Goal: Transaction & Acquisition: Purchase product/service

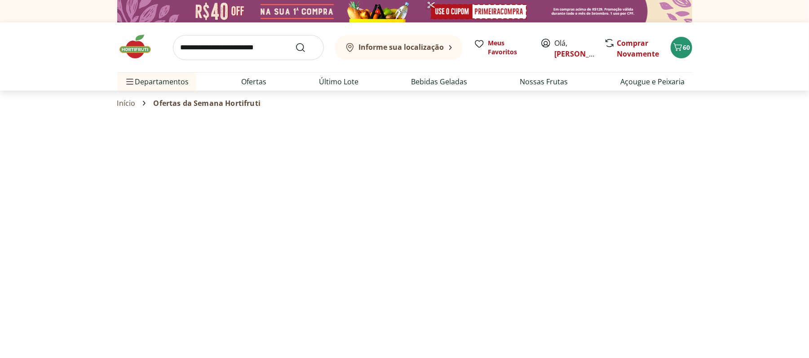
select select "**********"
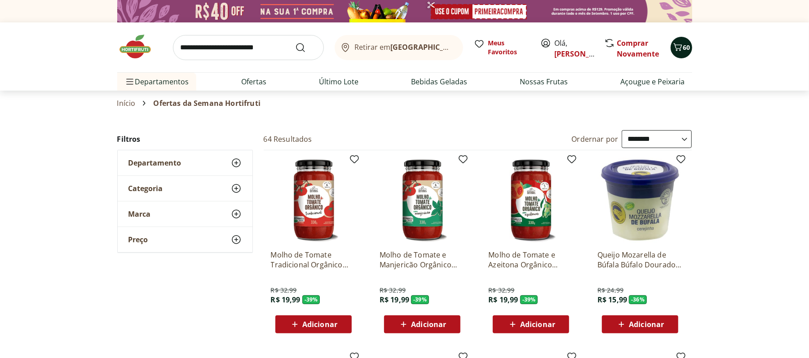
click at [676, 45] on icon "Carrinho" at bounding box center [677, 47] width 9 height 8
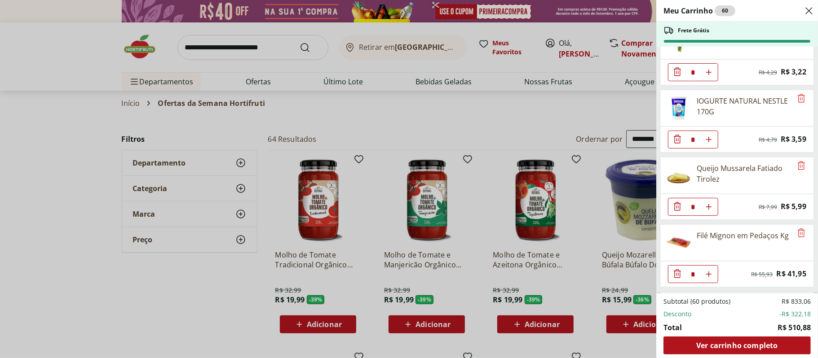
scroll to position [1355, 0]
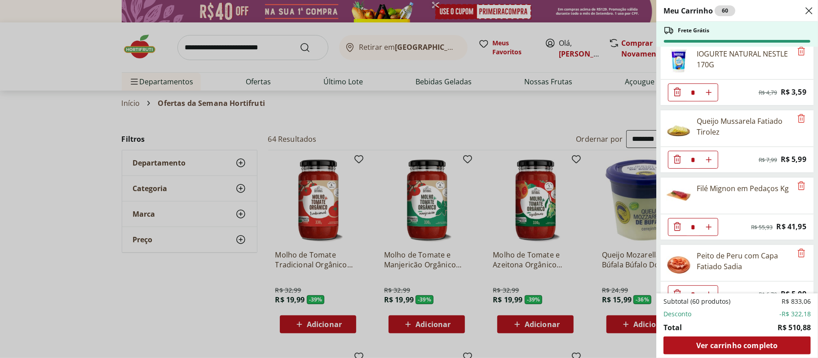
click at [782, 173] on div "* Original price: R$ 7,99 Price: R$ 5,99" at bounding box center [737, 160] width 154 height 26
drag, startPoint x: 782, startPoint y: 186, endPoint x: 779, endPoint y: 195, distance: 9.3
click at [779, 195] on ul "Patinho Moído * Original price: R$ 24,76 Price: R$ 14,97 Cebola Nacional Unidad…" at bounding box center [736, 170] width 160 height 247
click at [749, 196] on article "Filé Mignon em Pedaços Kg * Original price: R$ 55,93 Price: R$ 41,95" at bounding box center [737, 209] width 154 height 64
click at [808, 186] on ul "Patinho Moído * Original price: R$ 24,76 Price: R$ 14,97 Cebola Nacional Unidad…" at bounding box center [736, 170] width 160 height 247
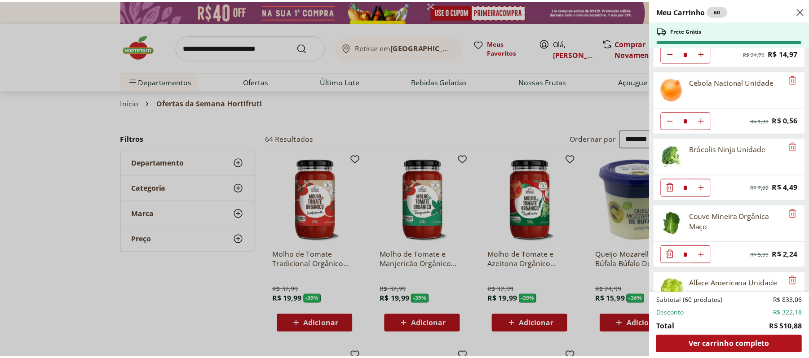
scroll to position [0, 0]
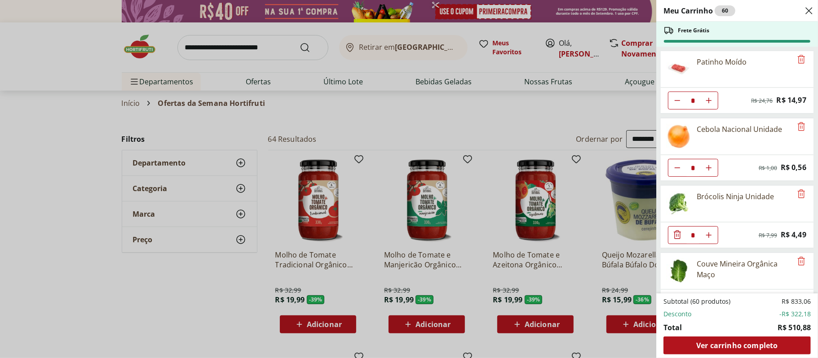
click at [503, 133] on div "Meu Carrinho 60 Frete Grátis Patinho Moído * Original price: R$ 24,76 Price: R$…" at bounding box center [409, 179] width 818 height 358
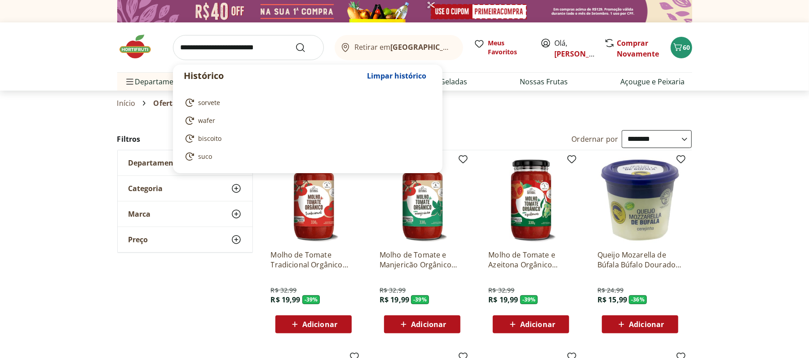
click at [203, 38] on input "search" at bounding box center [248, 47] width 151 height 25
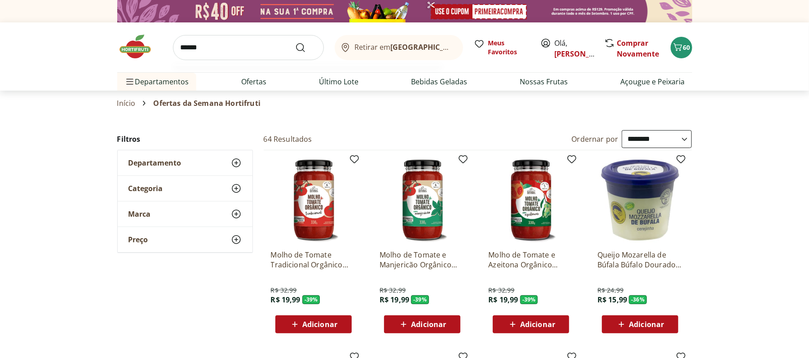
click at [295, 42] on button "Submit Search" at bounding box center [306, 47] width 22 height 11
type input "*******"
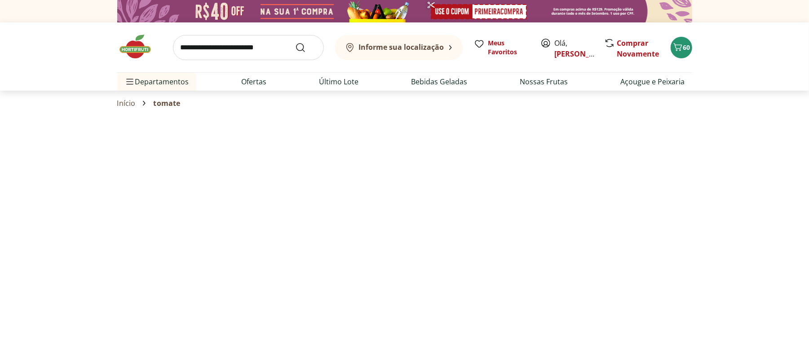
select select "**********"
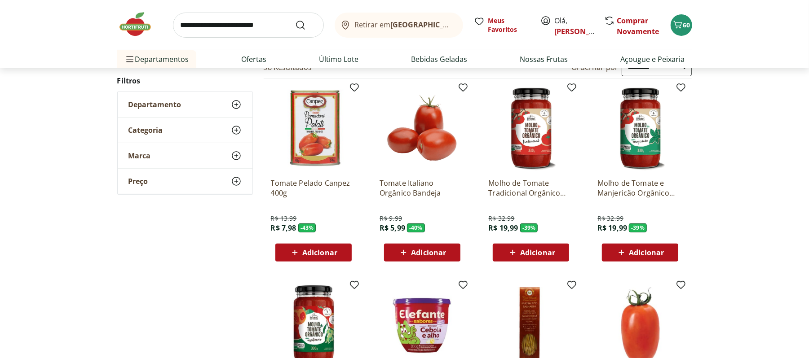
scroll to position [119, 0]
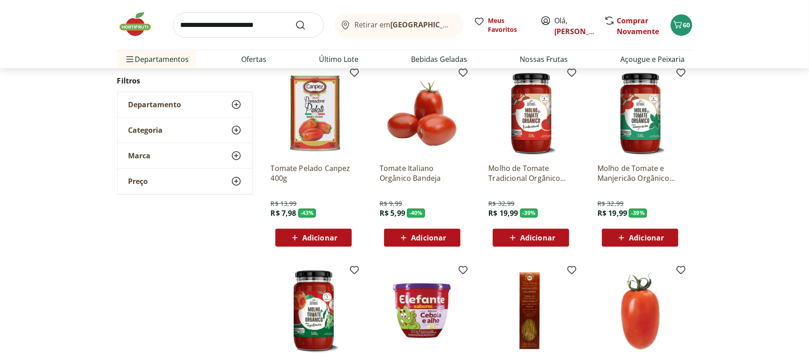
click at [301, 233] on span "Adicionar" at bounding box center [313, 238] width 48 height 11
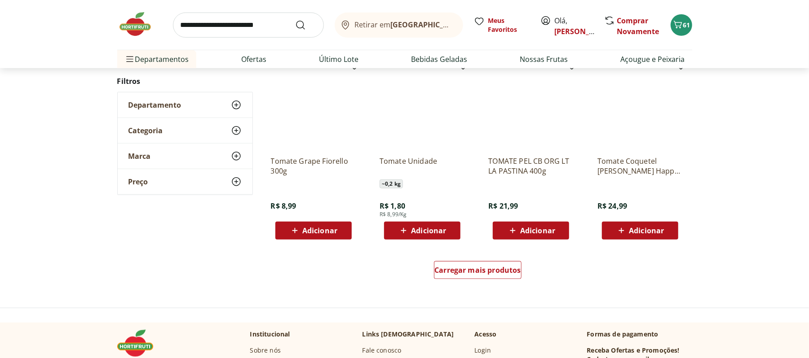
scroll to position [527, 0]
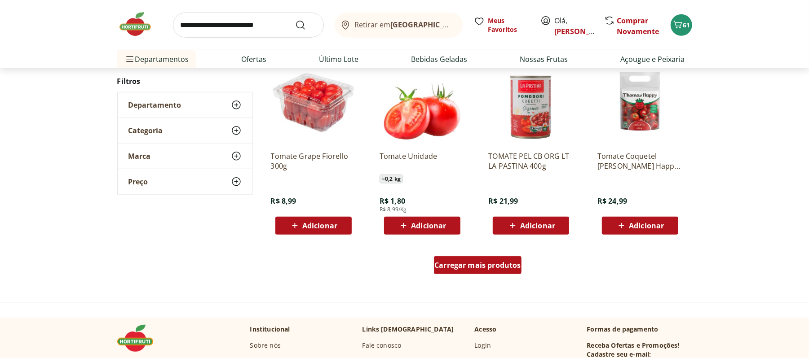
click at [484, 268] on span "Carregar mais produtos" at bounding box center [477, 265] width 87 height 7
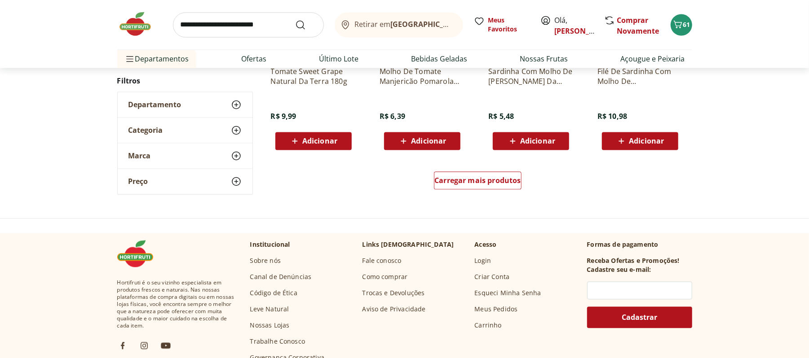
scroll to position [1197, 0]
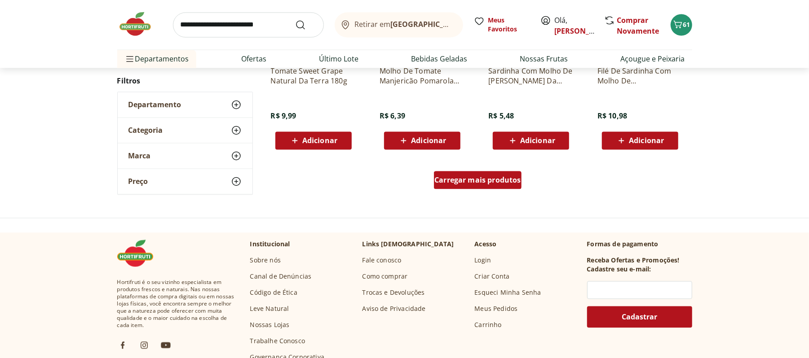
click at [488, 190] on link "Carregar mais produtos" at bounding box center [478, 183] width 88 height 22
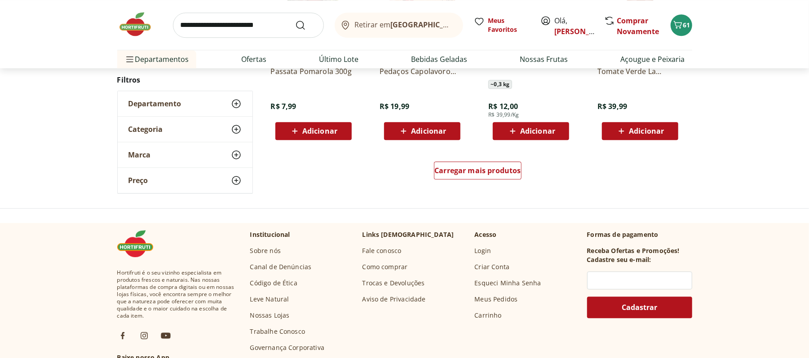
scroll to position [1772, 0]
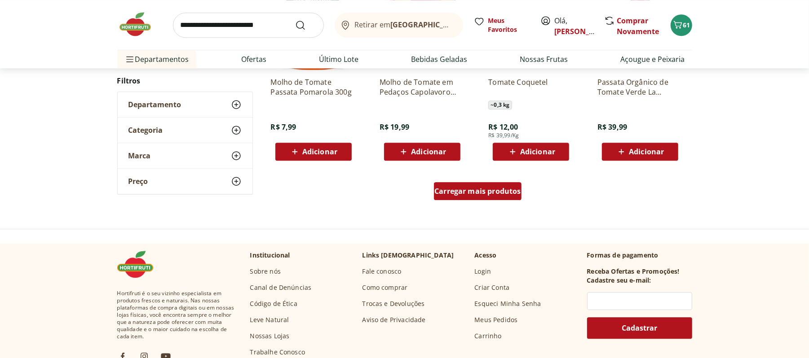
click at [487, 202] on link "Carregar mais produtos" at bounding box center [478, 193] width 88 height 22
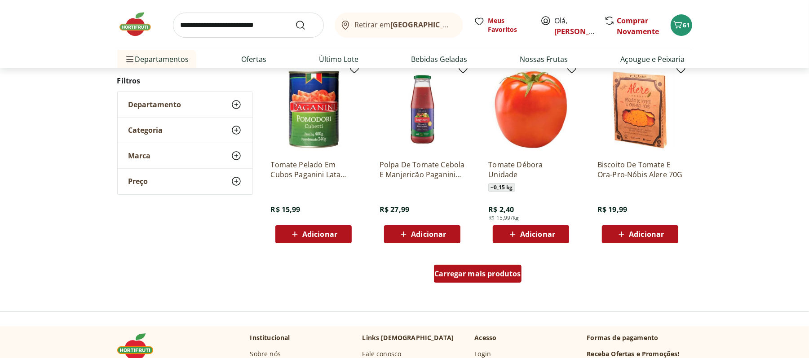
scroll to position [2299, 0]
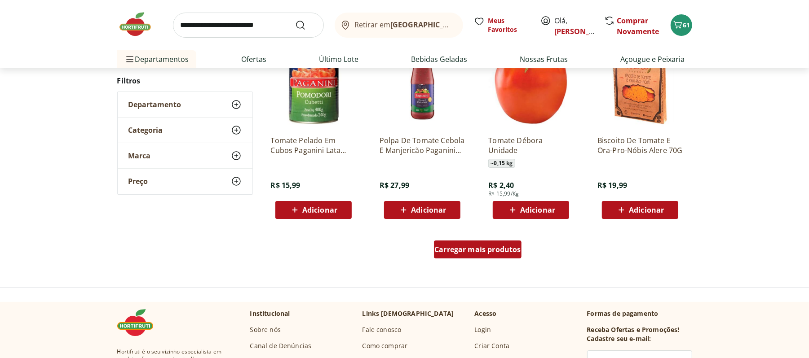
click at [480, 252] on span "Carregar mais produtos" at bounding box center [477, 249] width 87 height 7
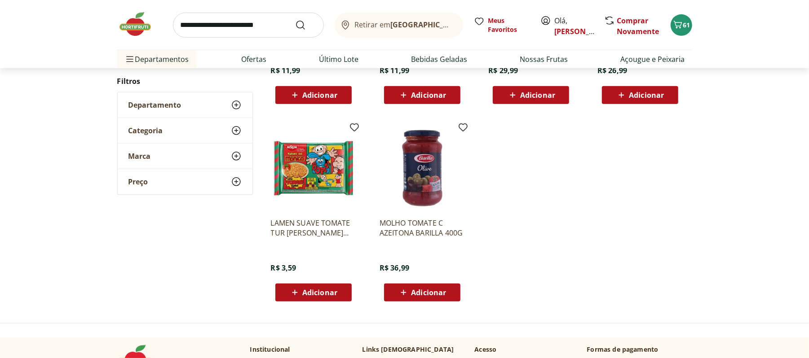
scroll to position [2777, 0]
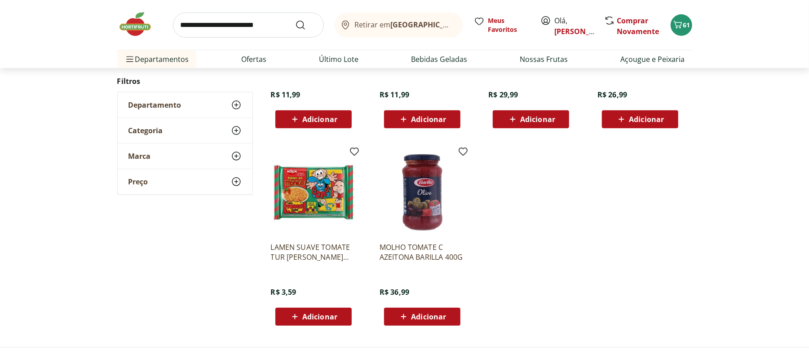
click at [321, 314] on span "Adicionar" at bounding box center [319, 316] width 35 height 7
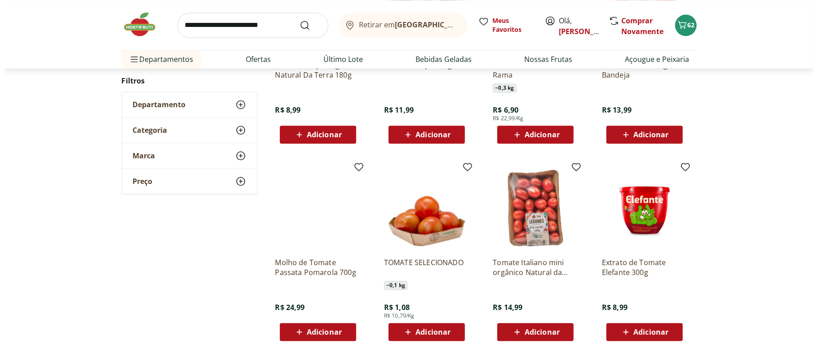
scroll to position [1389, 0]
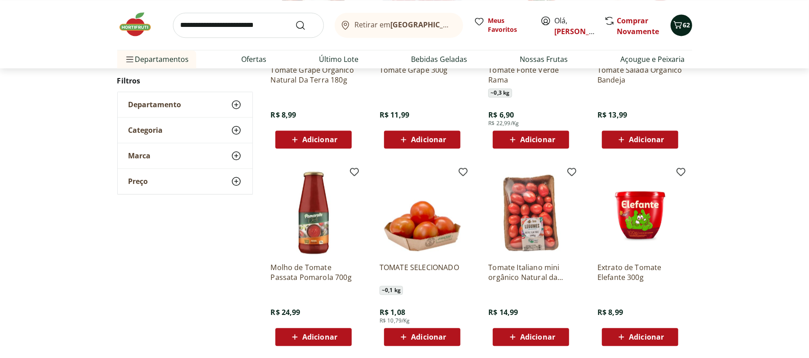
click at [690, 29] on span "62" at bounding box center [686, 25] width 7 height 9
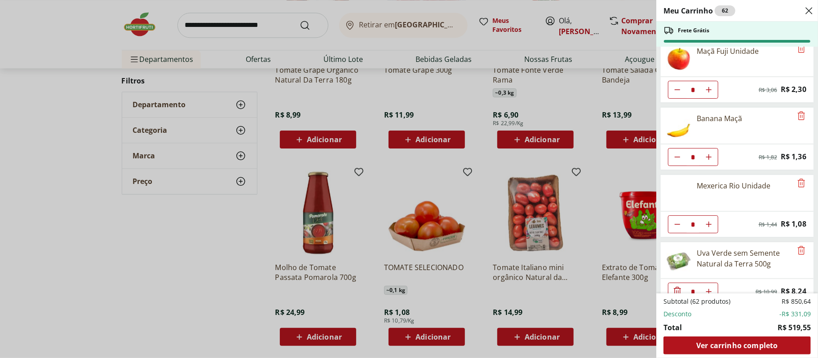
scroll to position [0, 0]
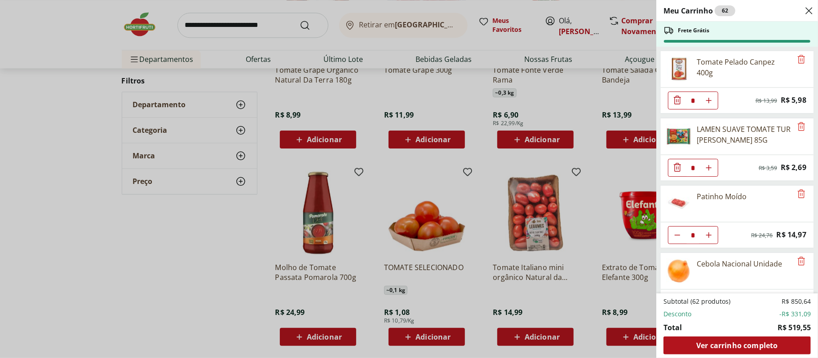
drag, startPoint x: 817, startPoint y: 62, endPoint x: 814, endPoint y: 67, distance: 6.0
click at [808, 67] on div "Meu Carrinho 62 Frete Grátis Tomate Pelado Canpez 400g * Original price: R$ 13,…" at bounding box center [737, 179] width 162 height 358
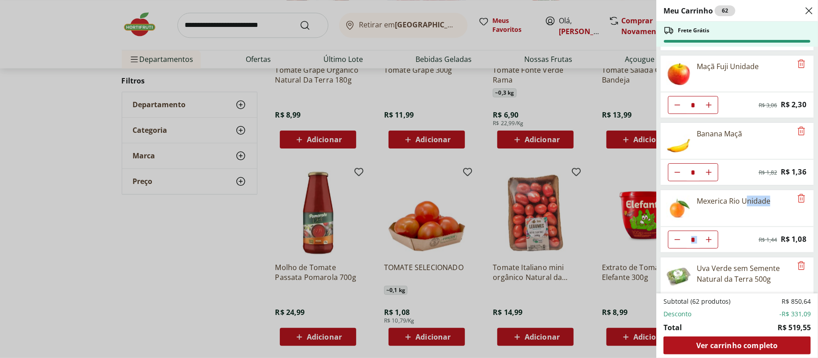
drag, startPoint x: 746, startPoint y: 258, endPoint x: 735, endPoint y: 306, distance: 49.8
click at [735, 306] on div "Meu Carrinho 62 Frete Grátis Tomate Pelado Canpez 400g * Original price: R$ 13,…" at bounding box center [737, 179] width 162 height 358
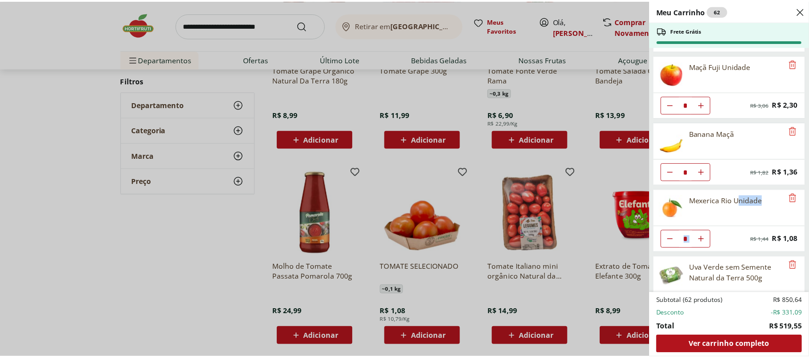
scroll to position [2350, 0]
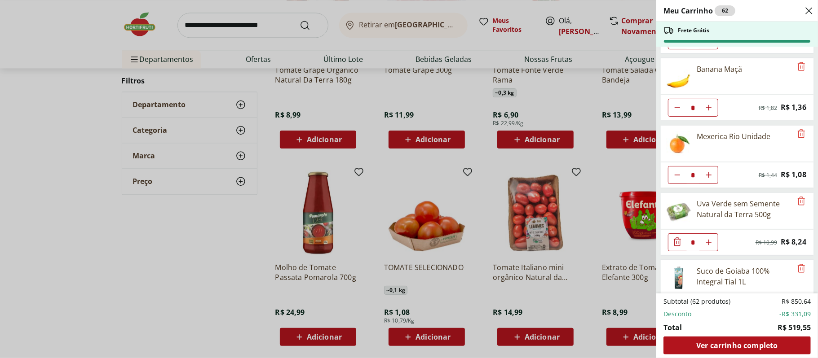
click at [376, 193] on div "Meu Carrinho 62 Frete Grátis Tomate Pelado Canpez 400g * Original price: R$ 13,…" at bounding box center [409, 179] width 818 height 358
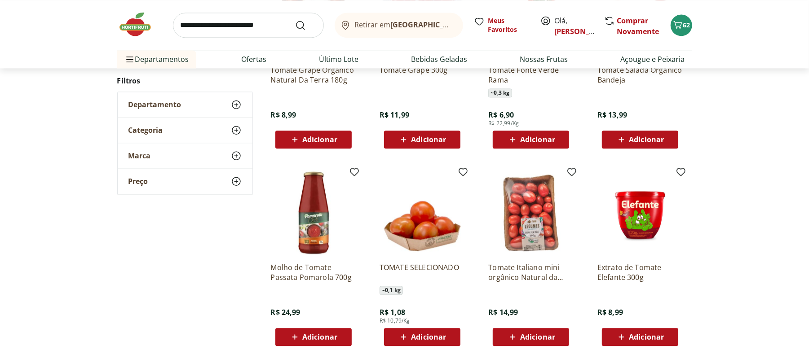
click at [221, 36] on input "search" at bounding box center [248, 25] width 151 height 25
type input "*******"
click at [295, 20] on button "Submit Search" at bounding box center [306, 25] width 22 height 11
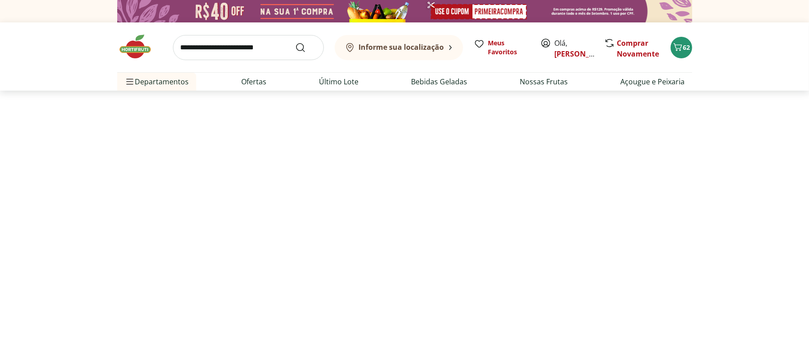
select select "**********"
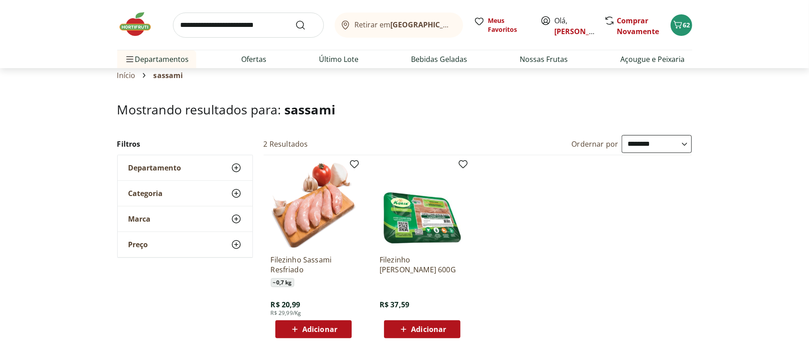
scroll to position [24, 0]
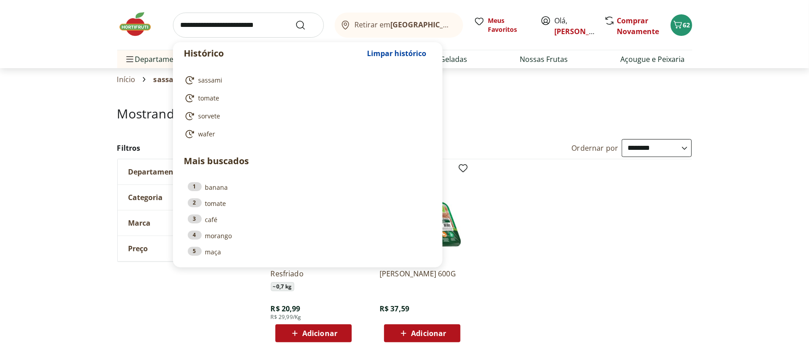
click at [259, 22] on input "search" at bounding box center [248, 25] width 151 height 25
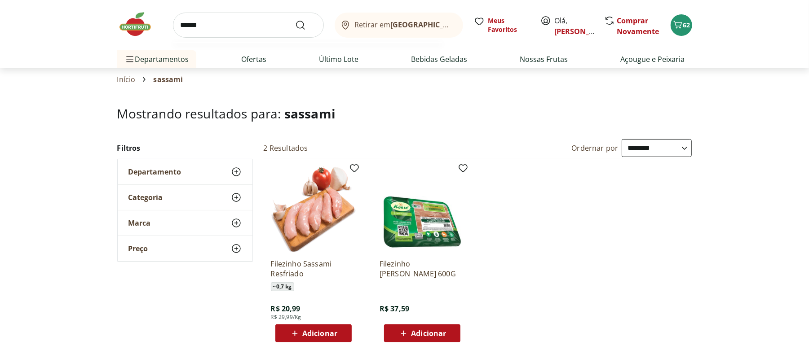
type input "******"
click at [295, 20] on button "Submit Search" at bounding box center [306, 25] width 22 height 11
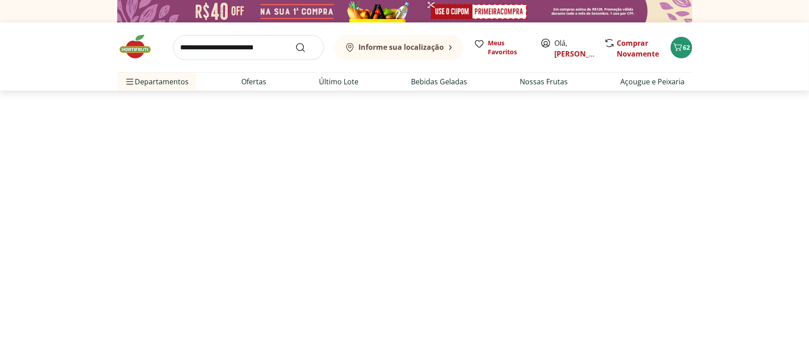
select select "**********"
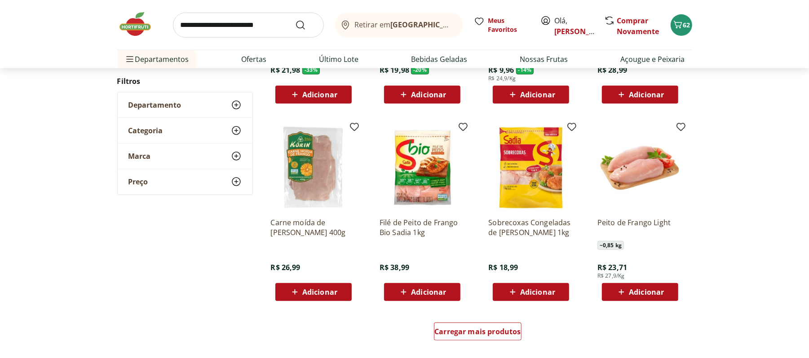
scroll to position [473, 0]
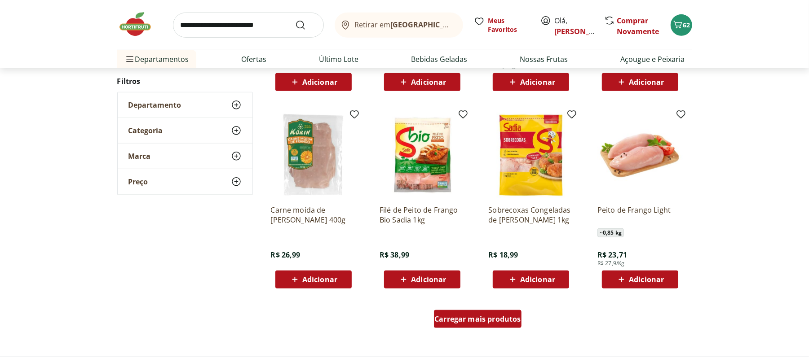
click at [469, 318] on span "Carregar mais produtos" at bounding box center [477, 319] width 87 height 7
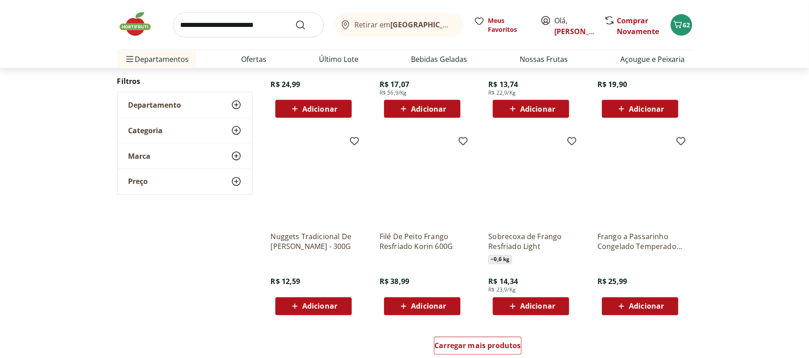
scroll to position [1047, 0]
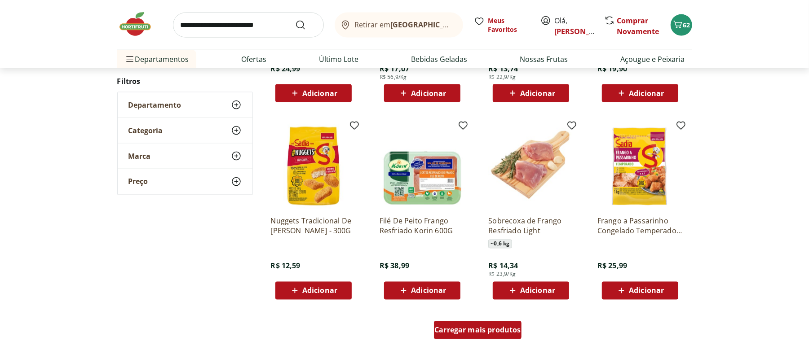
click at [465, 327] on span "Carregar mais produtos" at bounding box center [477, 330] width 87 height 7
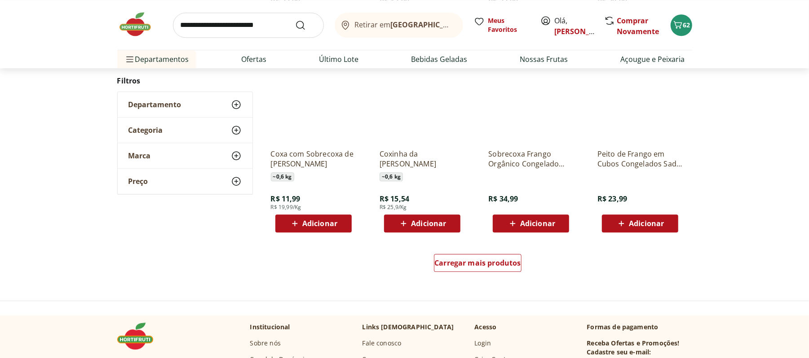
scroll to position [1705, 0]
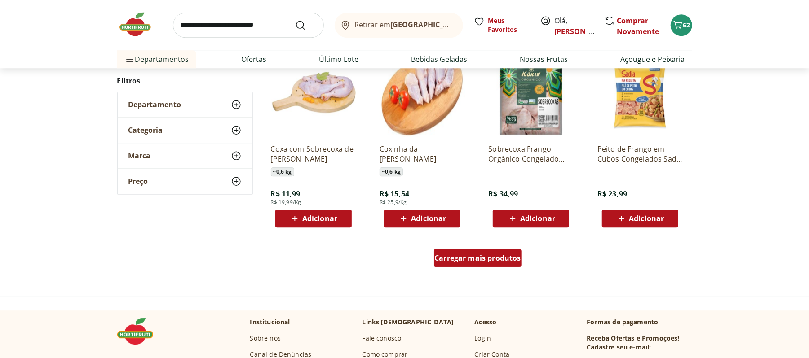
click at [466, 259] on span "Carregar mais produtos" at bounding box center [477, 258] width 87 height 7
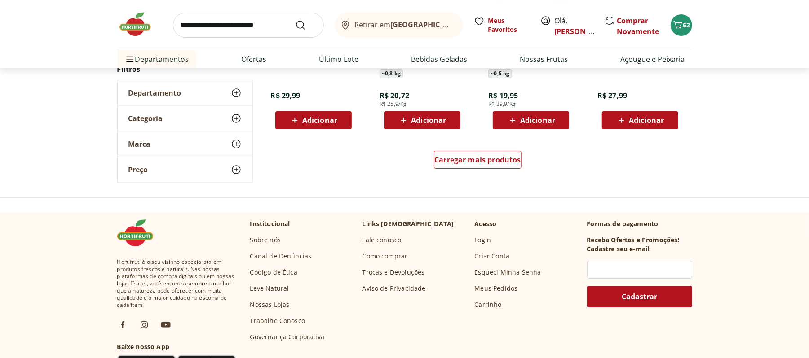
scroll to position [2406, 0]
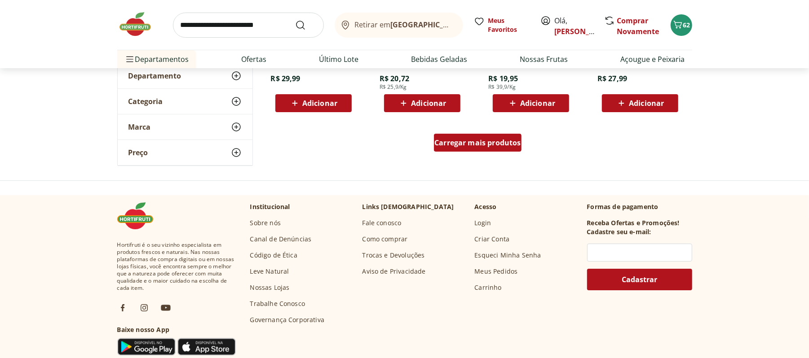
click at [462, 151] on div "Carregar mais produtos" at bounding box center [478, 143] width 88 height 18
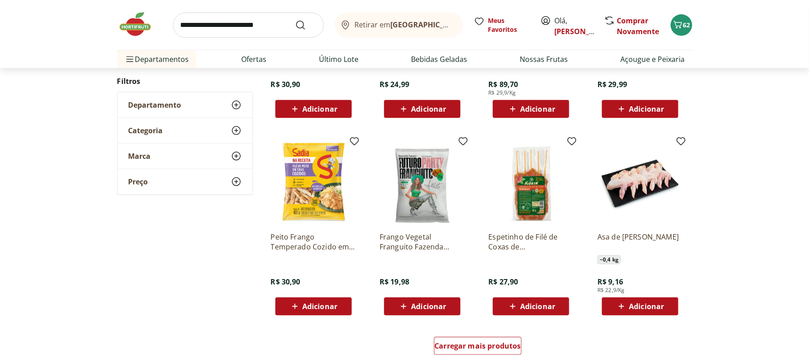
scroll to position [2808, 0]
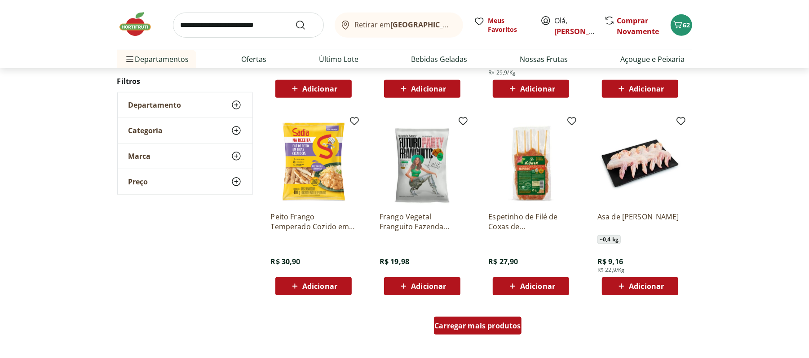
click at [464, 333] on div "Carregar mais produtos" at bounding box center [478, 326] width 88 height 18
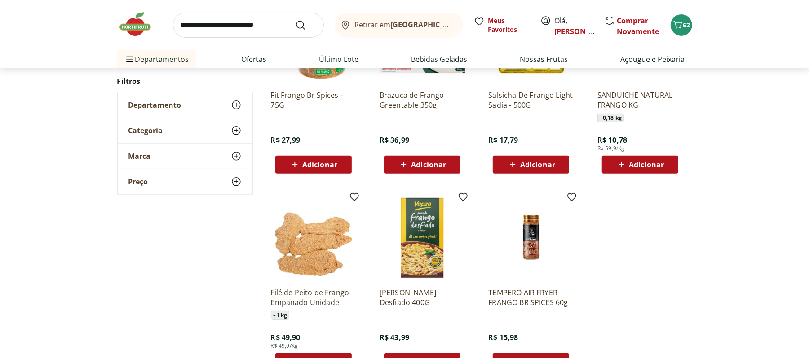
scroll to position [133, 0]
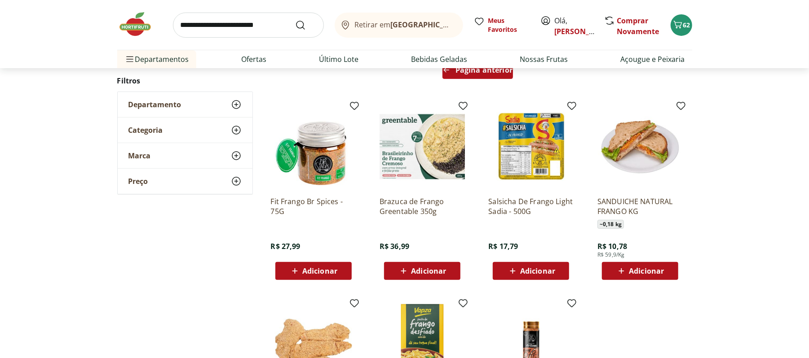
click at [484, 72] on span "Página anterior" at bounding box center [483, 69] width 57 height 7
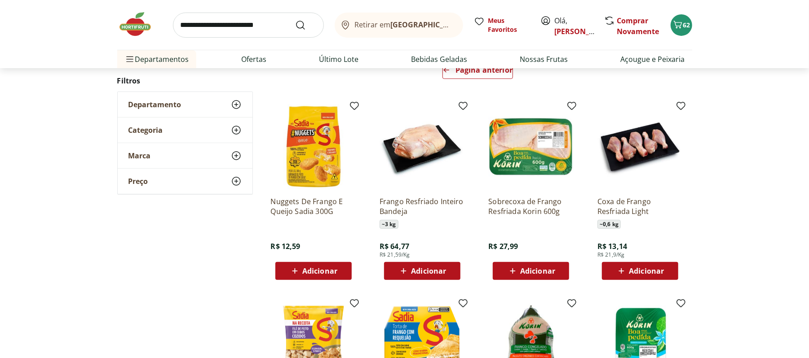
click at [216, 32] on input "search" at bounding box center [248, 25] width 151 height 25
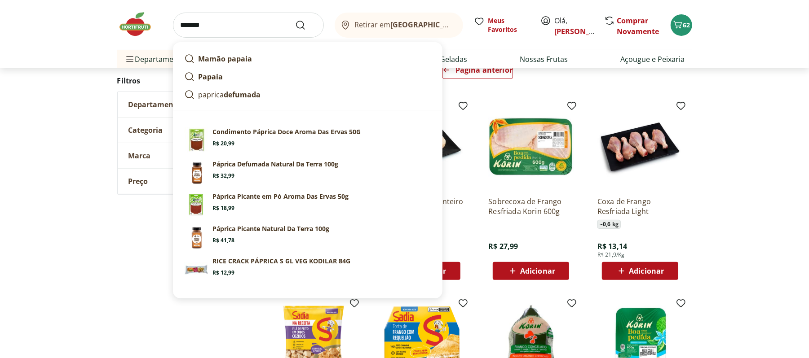
type input "*******"
click at [295, 20] on button "Submit Search" at bounding box center [306, 25] width 22 height 11
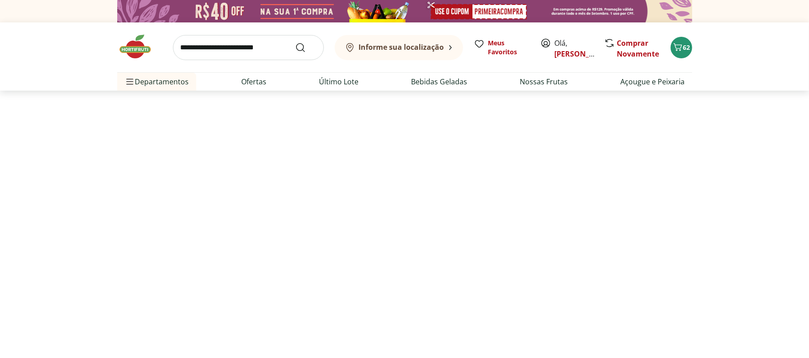
select select "**********"
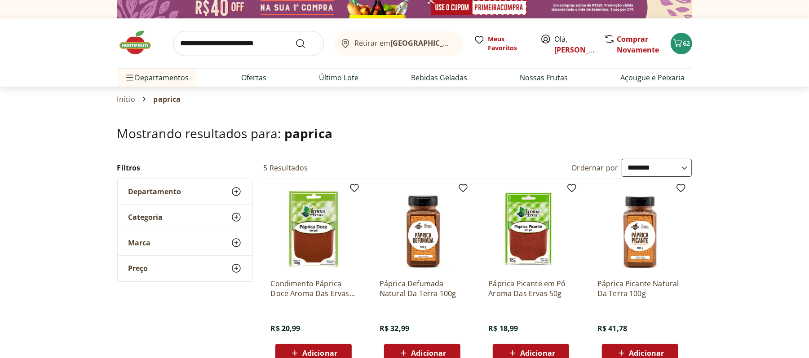
scroll to position [2, 0]
